Goal: Download file/media

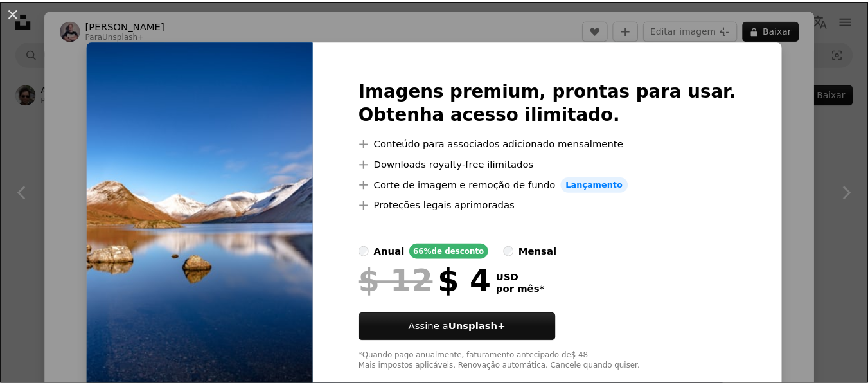
scroll to position [3635, 0]
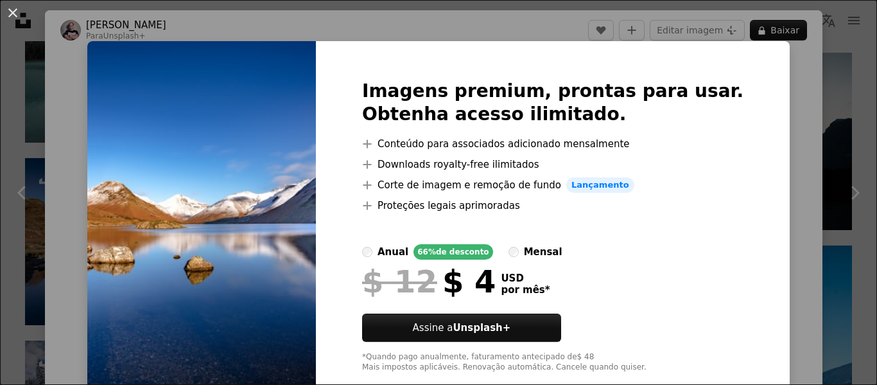
click at [793, 116] on div "An X shape Imagens premium, prontas para usar. Obtenha acesso ilimitado. A plus…" at bounding box center [438, 192] width 877 height 385
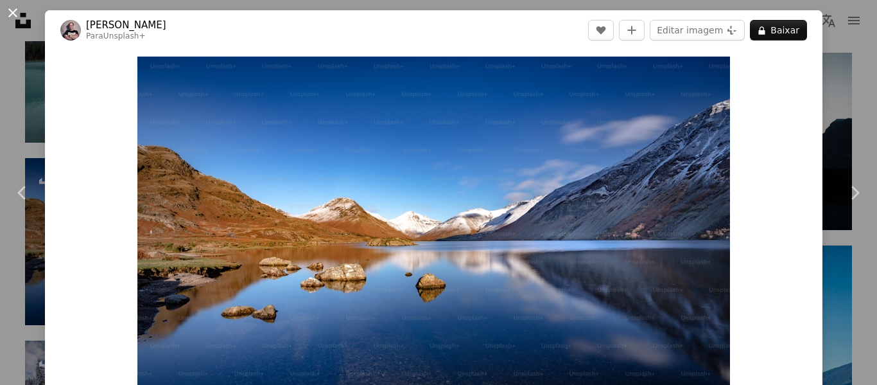
click at [12, 13] on button "An X shape" at bounding box center [12, 12] width 15 height 15
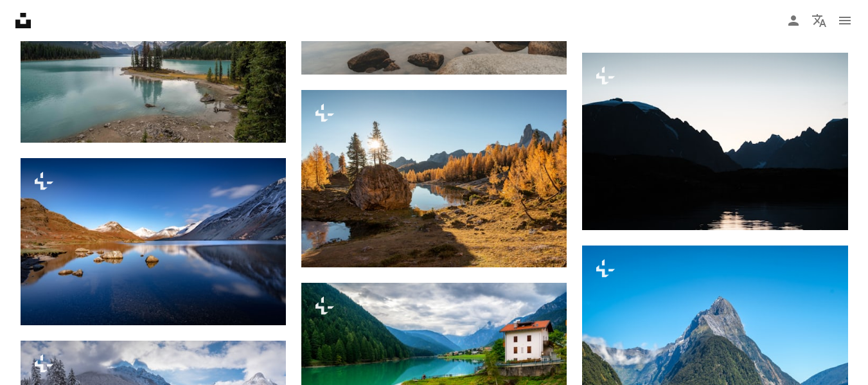
click at [21, 17] on icon at bounding box center [22, 20] width 15 height 15
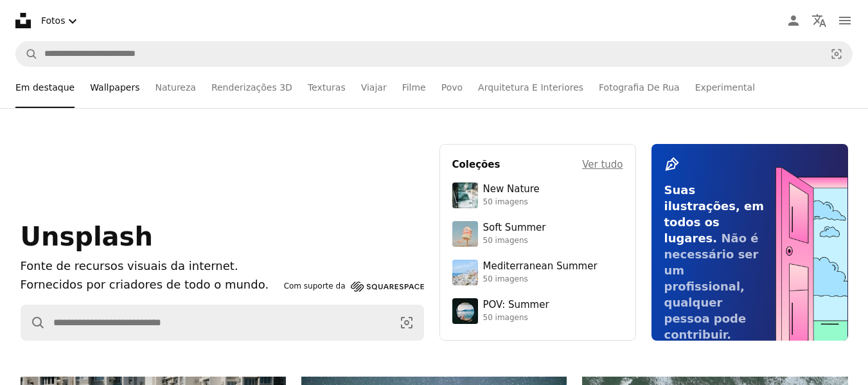
click at [110, 88] on link "Wallpapers" at bounding box center [114, 87] width 49 height 41
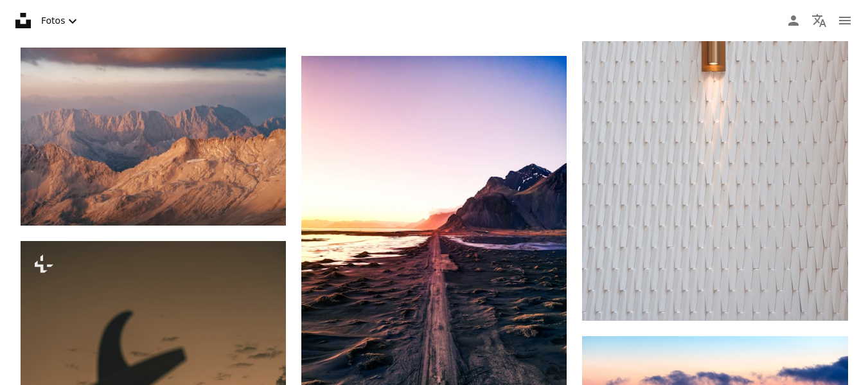
scroll to position [5711, 0]
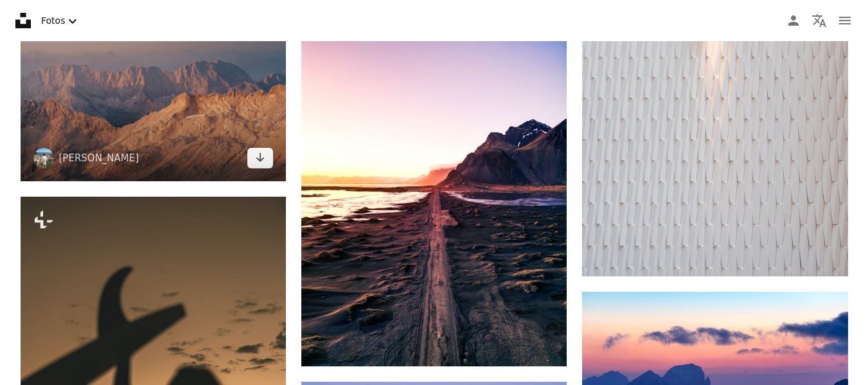
click at [218, 117] on img at bounding box center [153, 91] width 265 height 177
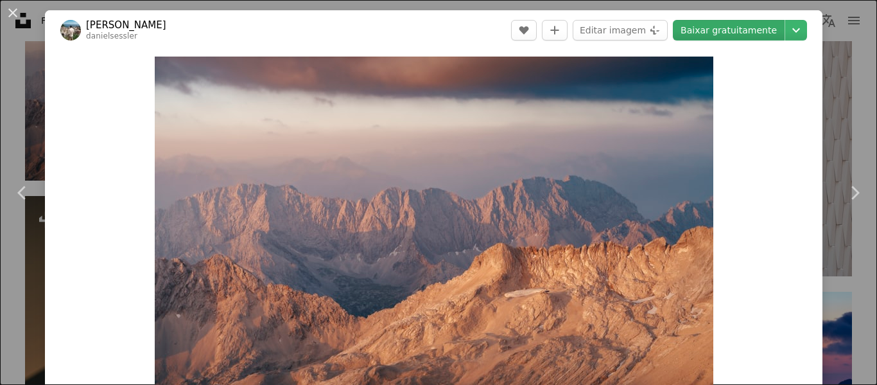
click at [728, 31] on link "Baixar gratuitamente" at bounding box center [729, 30] width 112 height 21
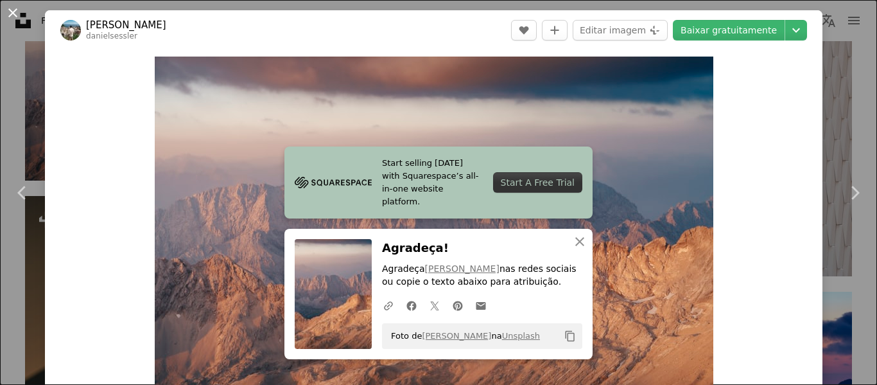
click at [17, 7] on button "An X shape" at bounding box center [12, 12] width 15 height 15
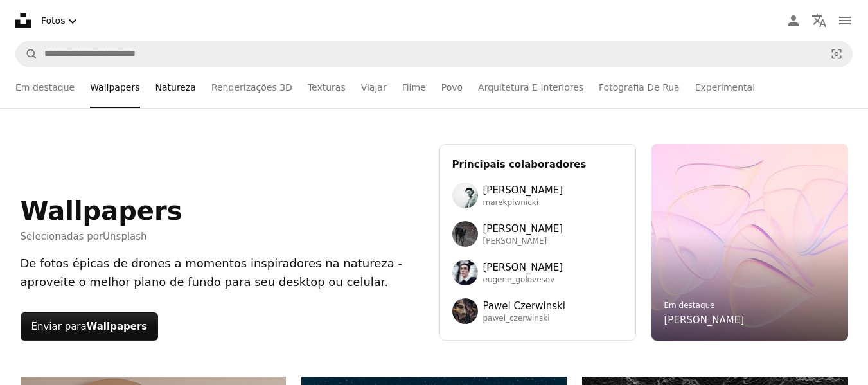
click at [159, 88] on link "Natureza" at bounding box center [175, 87] width 40 height 41
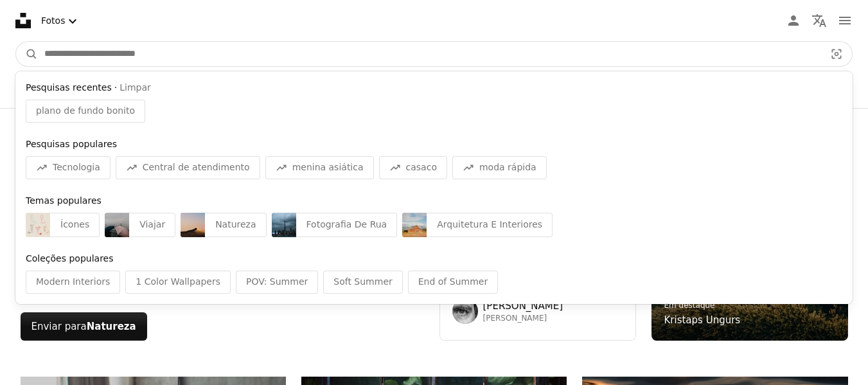
click at [514, 55] on input "Pesquise conteúdo visual em todo o site" at bounding box center [429, 54] width 783 height 24
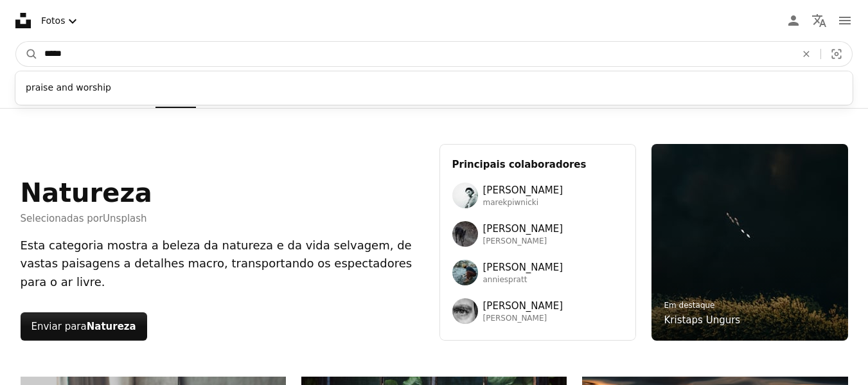
type input "*****"
click at [16, 42] on button "A magnifying glass" at bounding box center [27, 54] width 22 height 24
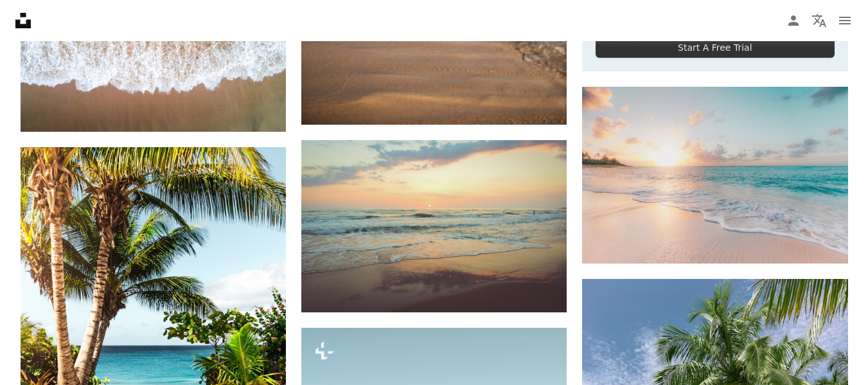
scroll to position [627, 0]
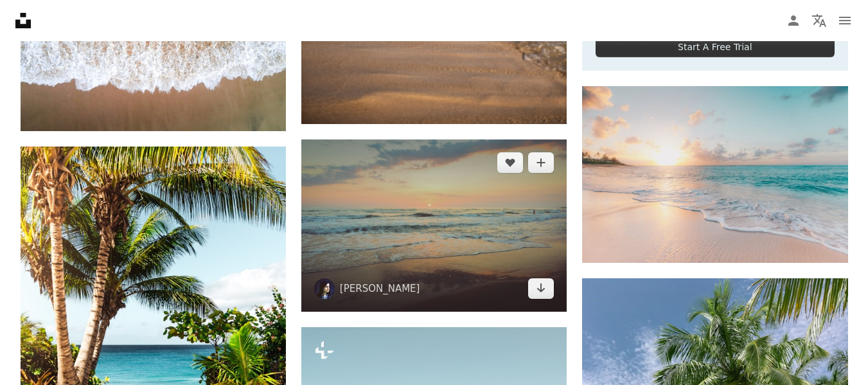
click at [439, 222] on img at bounding box center [433, 225] width 265 height 172
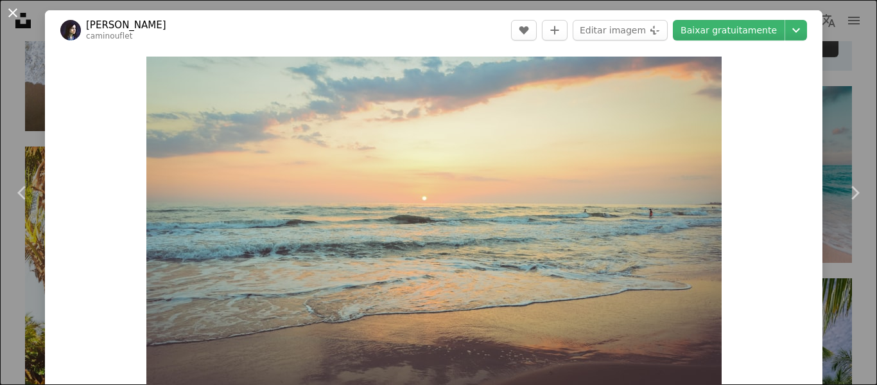
click at [13, 10] on button "An X shape" at bounding box center [12, 12] width 15 height 15
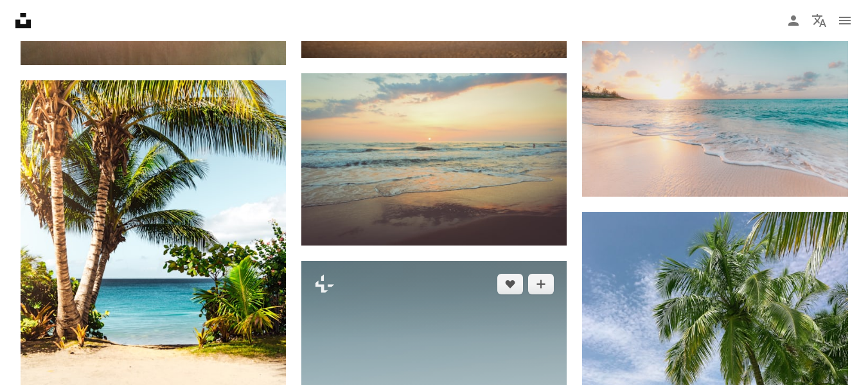
scroll to position [691, 0]
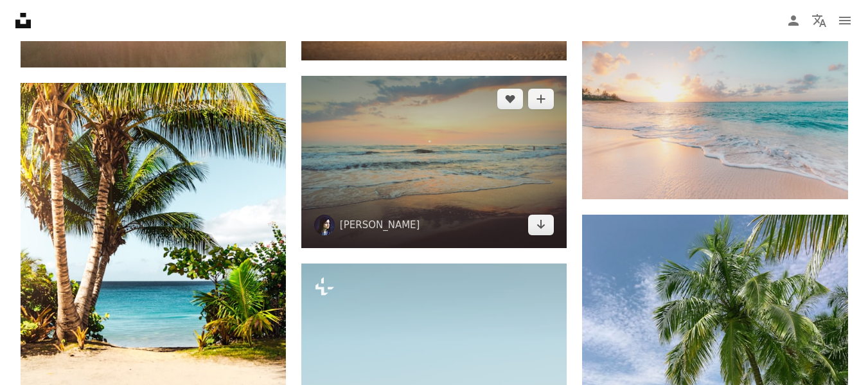
click at [498, 178] on img at bounding box center [433, 162] width 265 height 172
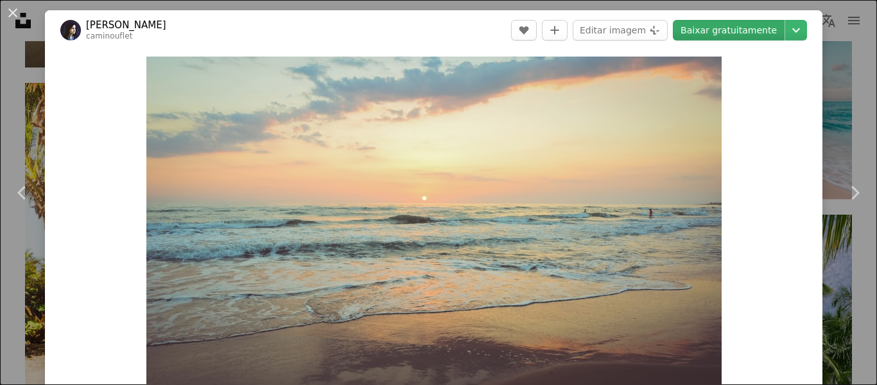
click at [722, 28] on link "Baixar gratuitamente" at bounding box center [729, 30] width 112 height 21
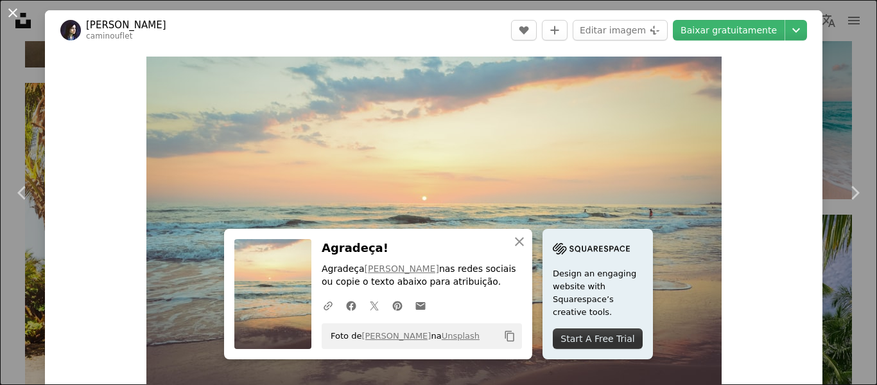
click at [6, 17] on button "An X shape" at bounding box center [12, 12] width 15 height 15
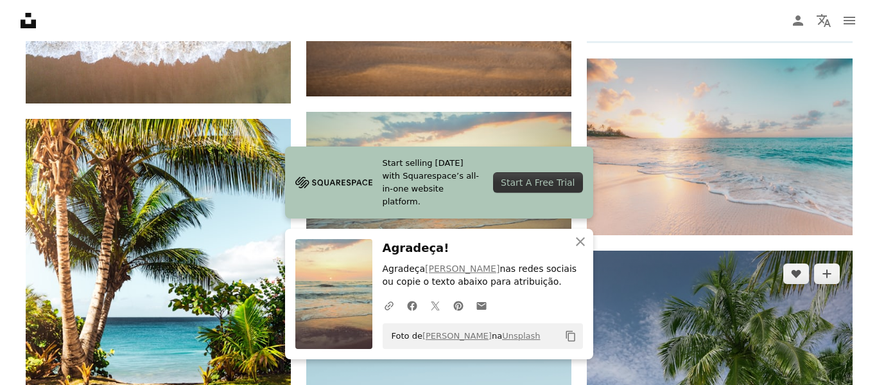
scroll to position [654, 0]
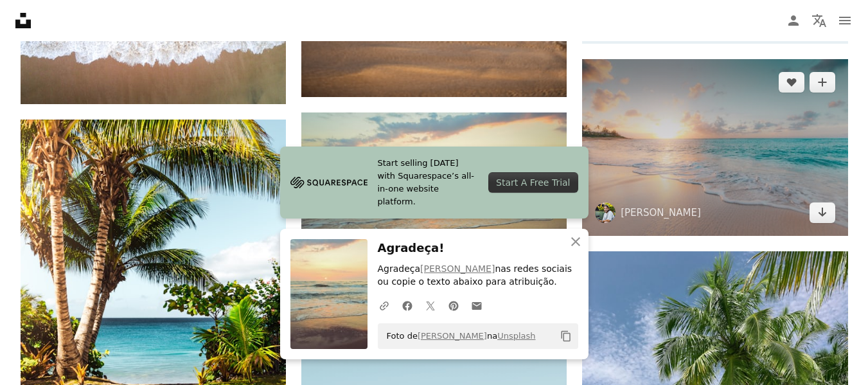
click at [743, 130] on img at bounding box center [714, 147] width 265 height 176
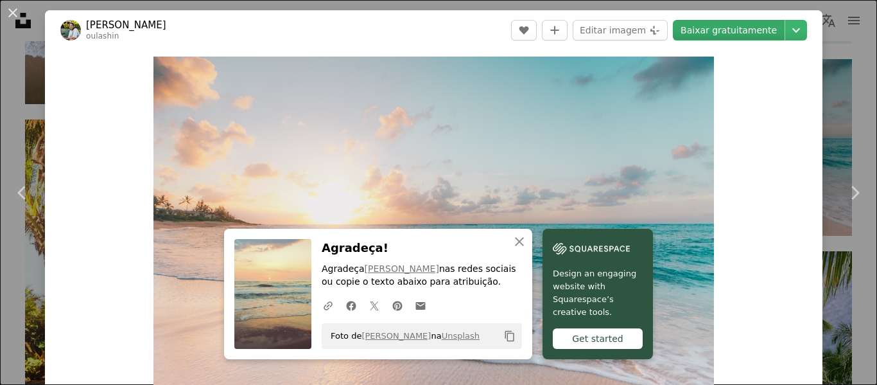
click at [726, 30] on link "Baixar gratuitamente" at bounding box center [729, 30] width 112 height 21
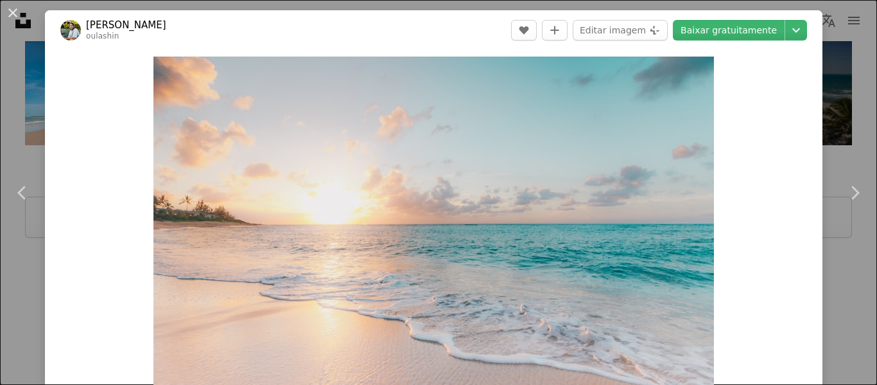
scroll to position [579, 0]
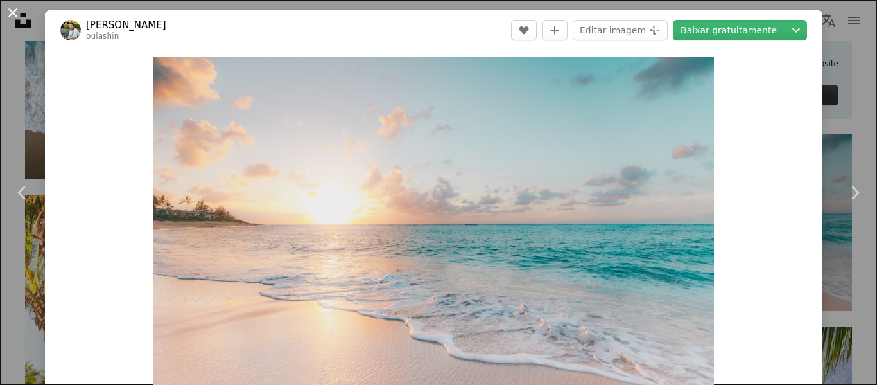
click at [18, 20] on button "An X shape" at bounding box center [12, 12] width 15 height 15
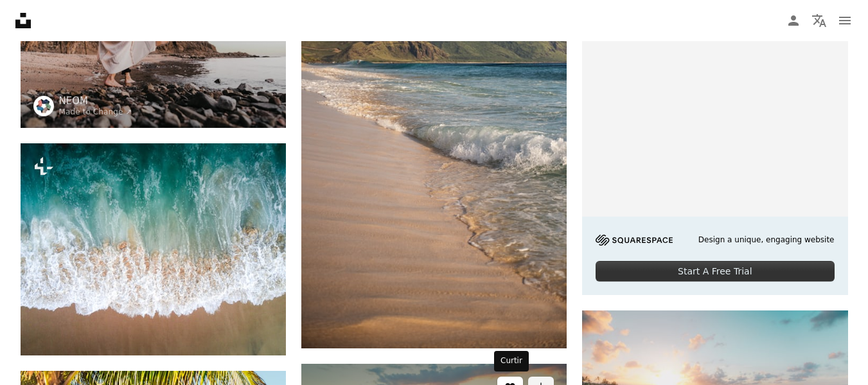
scroll to position [403, 0]
